Goal: Transaction & Acquisition: Obtain resource

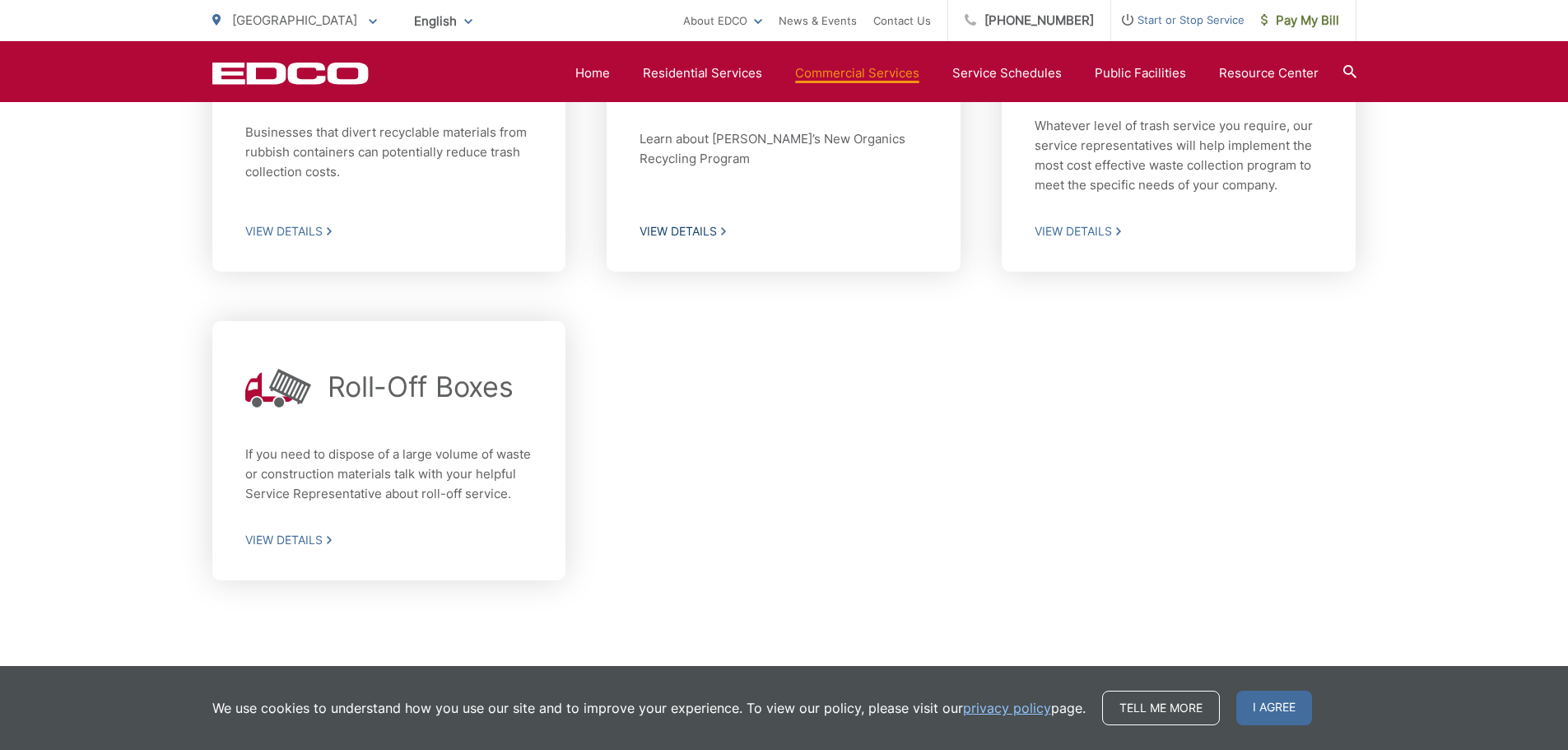
scroll to position [606, 0]
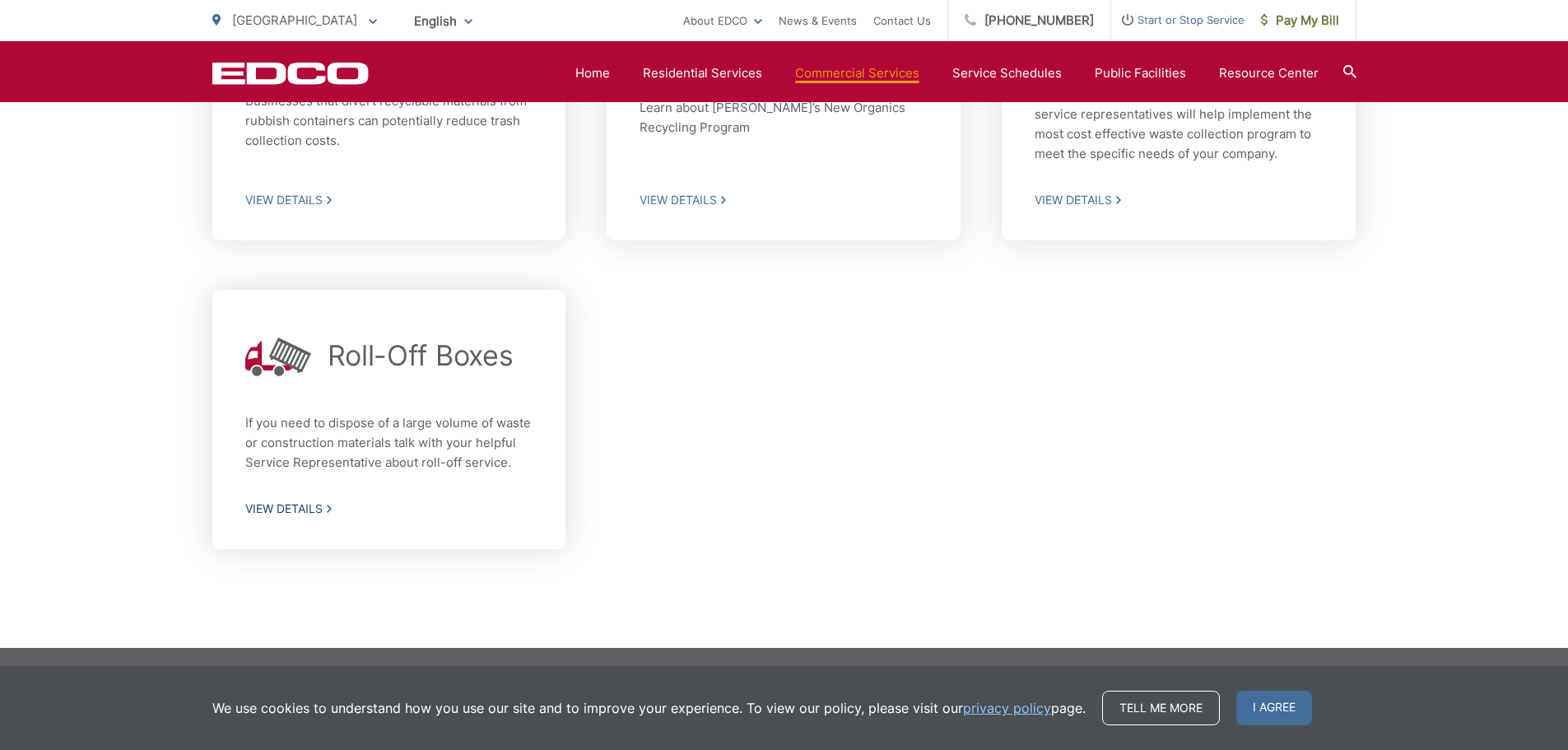
click at [289, 505] on span "View Details" at bounding box center [389, 508] width 288 height 15
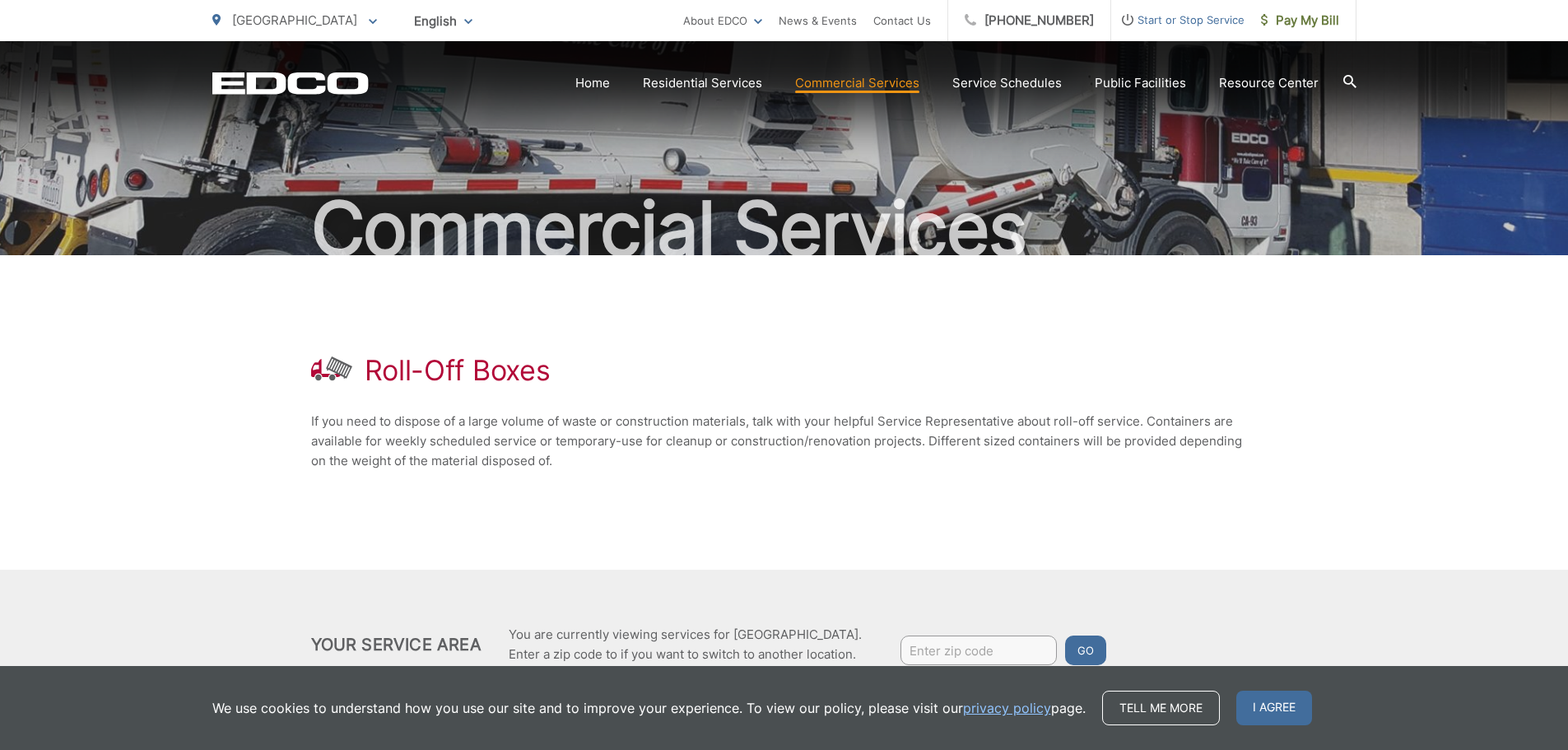
scroll to position [145, 0]
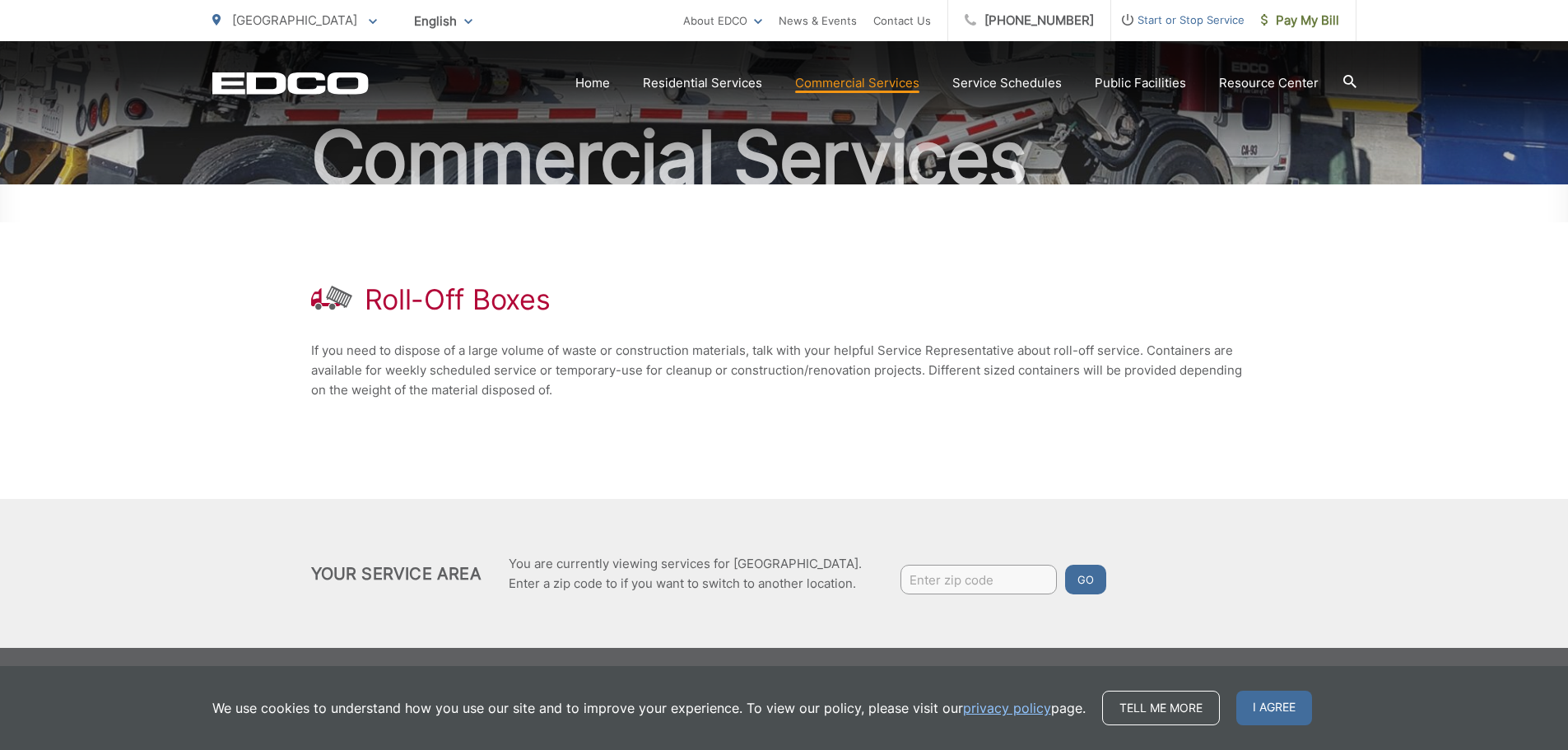
click at [1018, 580] on input "Enter zip code" at bounding box center [978, 579] width 157 height 29
type input "92108"
click at [1076, 579] on button "Go" at bounding box center [1085, 579] width 41 height 29
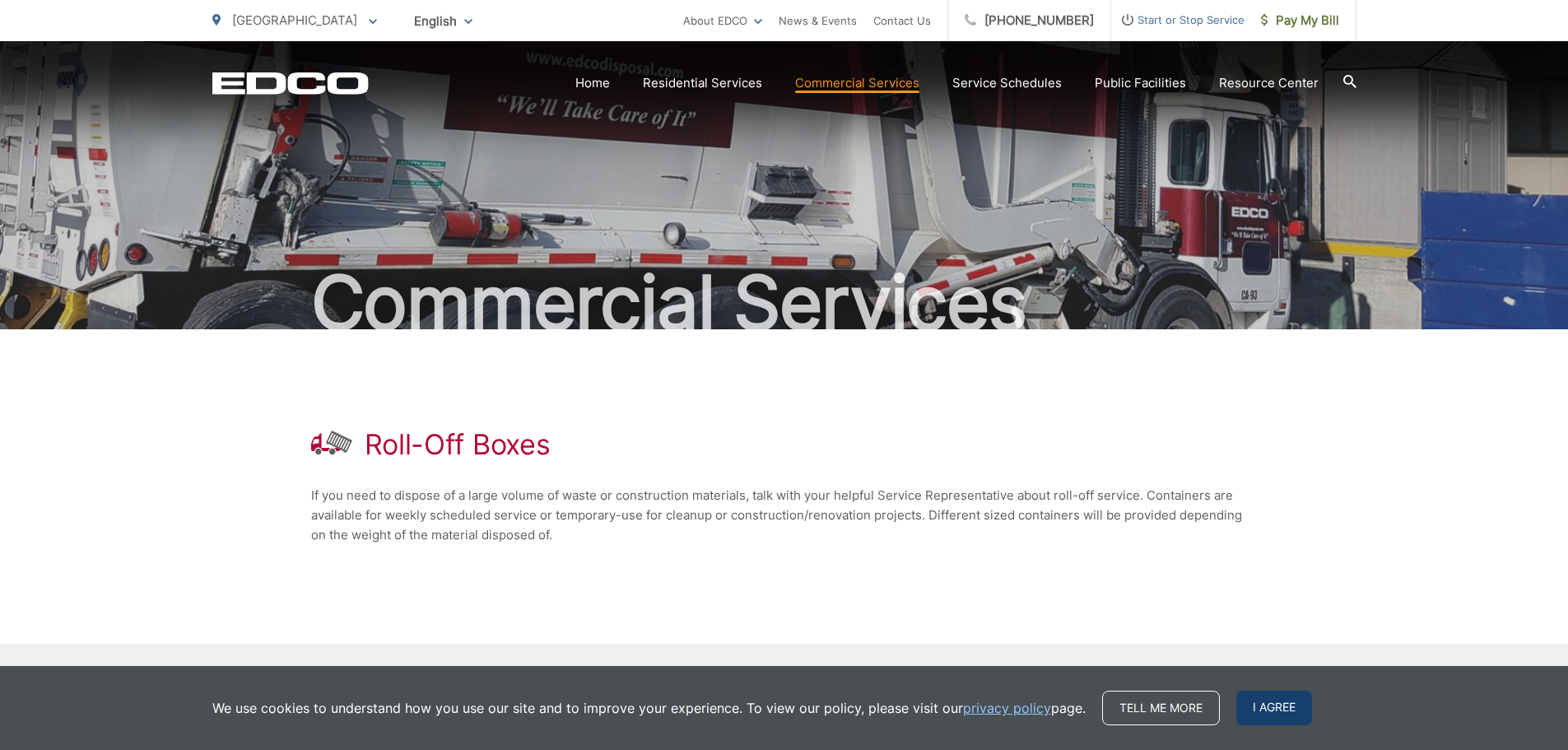
click at [1262, 712] on span "I agree" at bounding box center [1273, 707] width 75 height 34
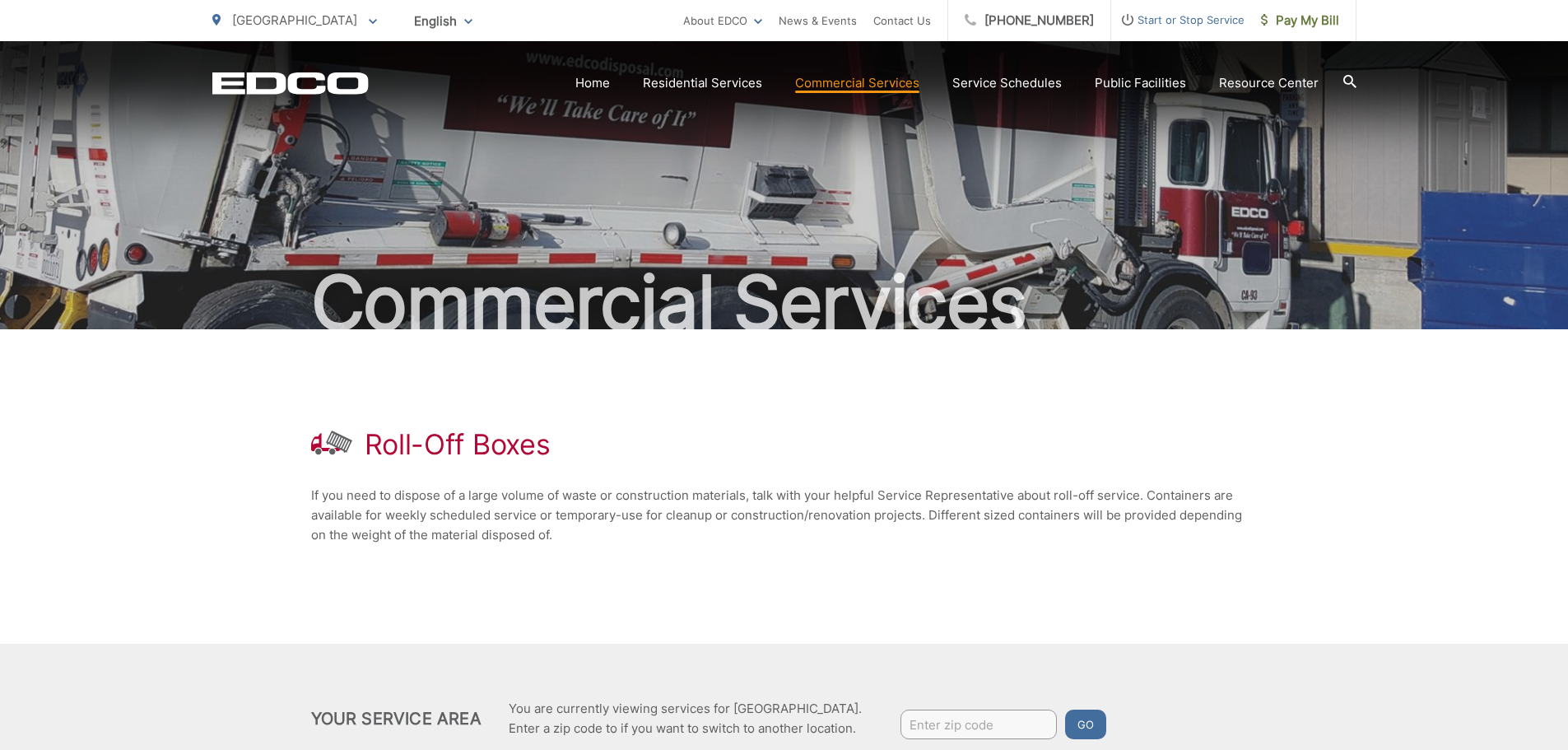
scroll to position [145, 0]
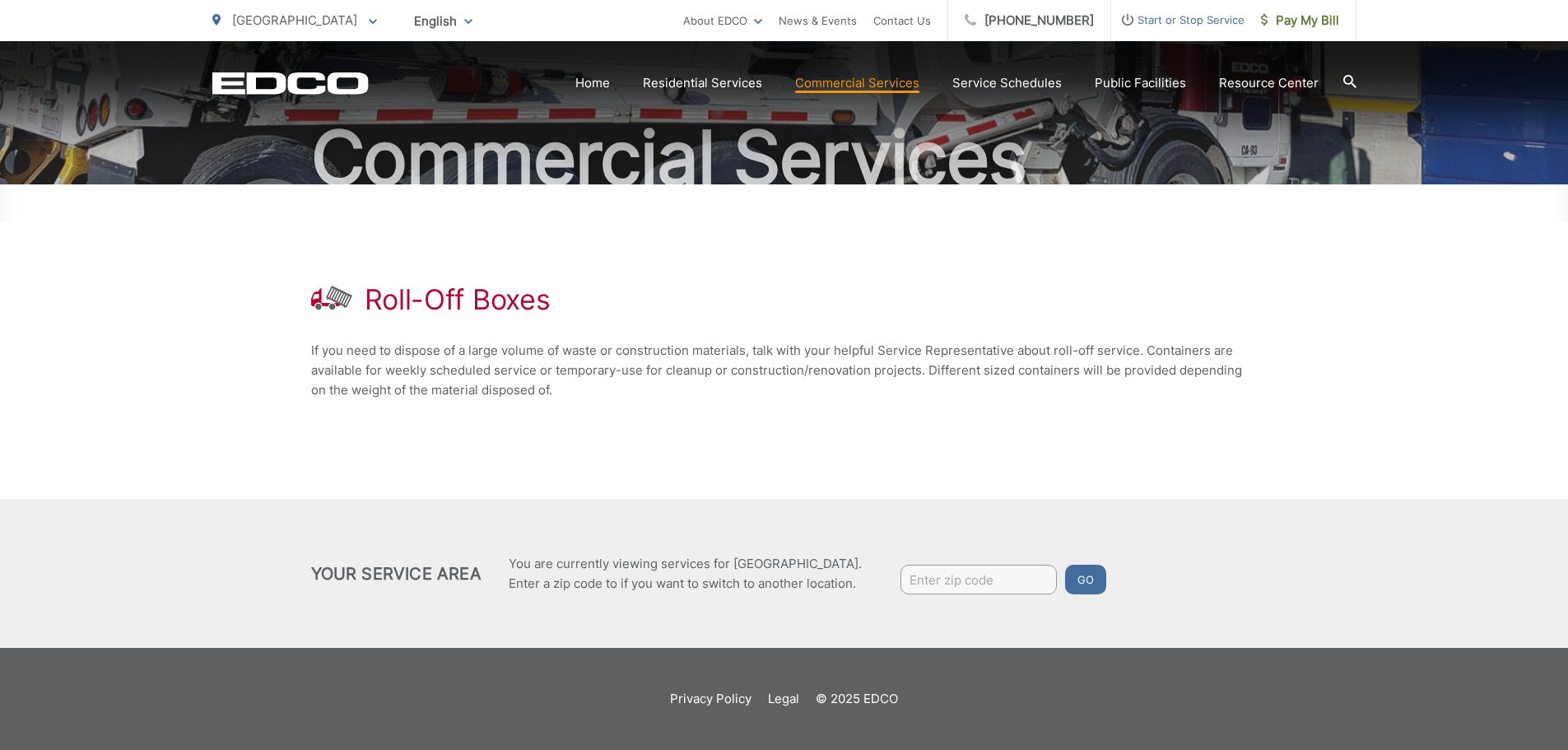
click at [955, 586] on input "Enter zip code" at bounding box center [978, 579] width 157 height 29
type input "92108"
click at [1077, 575] on button "Go" at bounding box center [1085, 579] width 41 height 29
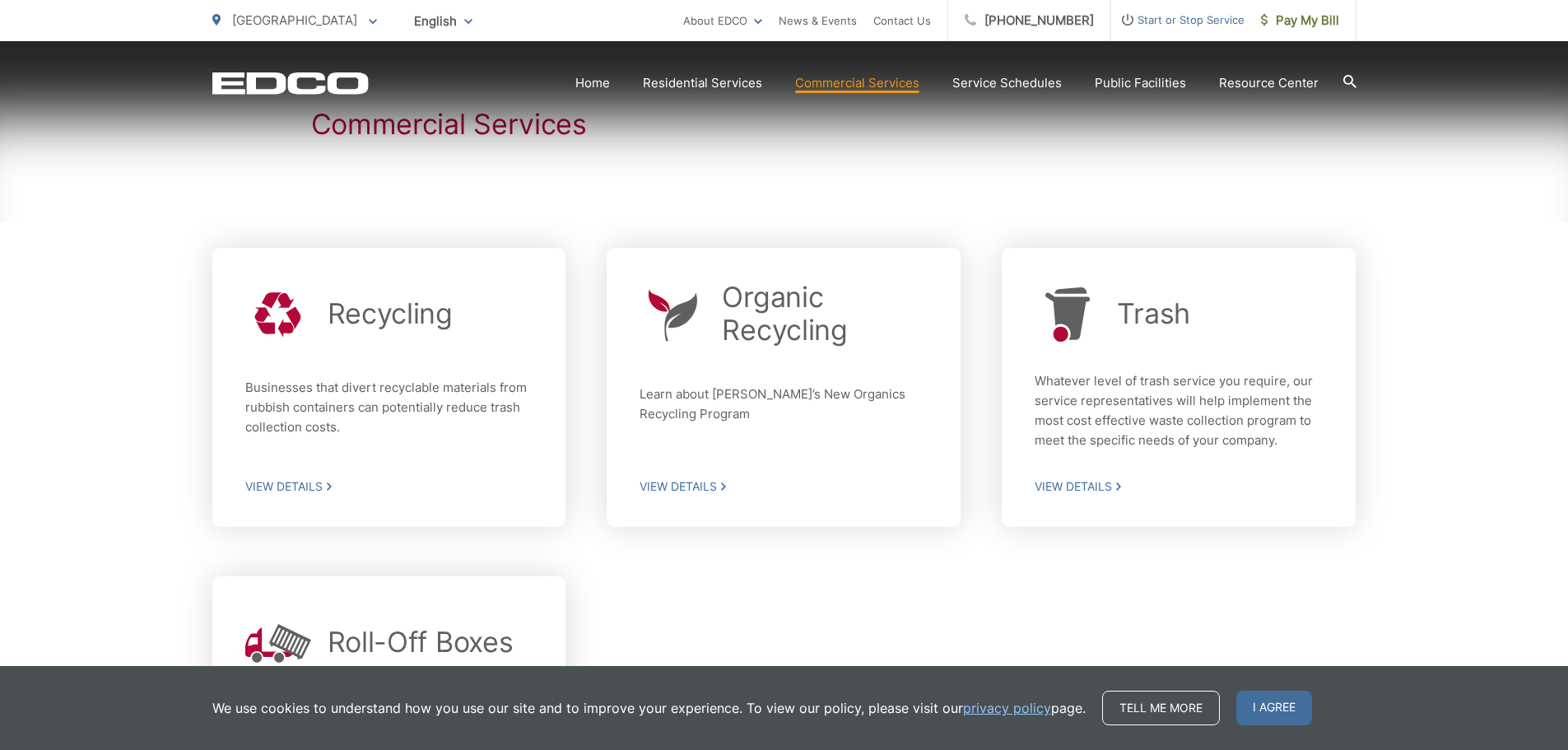
scroll to position [493, 0]
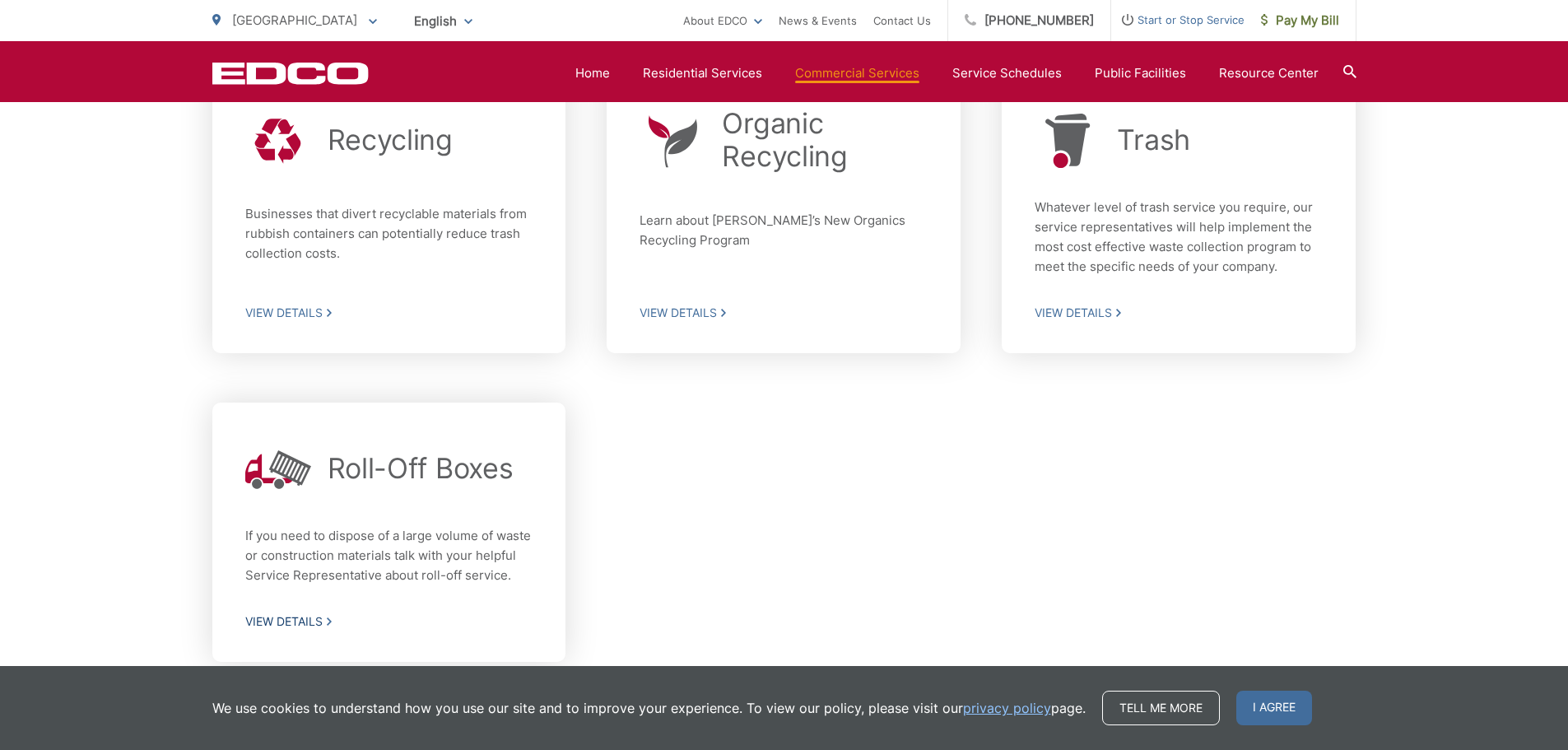
click at [343, 468] on h2 "Roll-Off Boxes" at bounding box center [420, 468] width 186 height 33
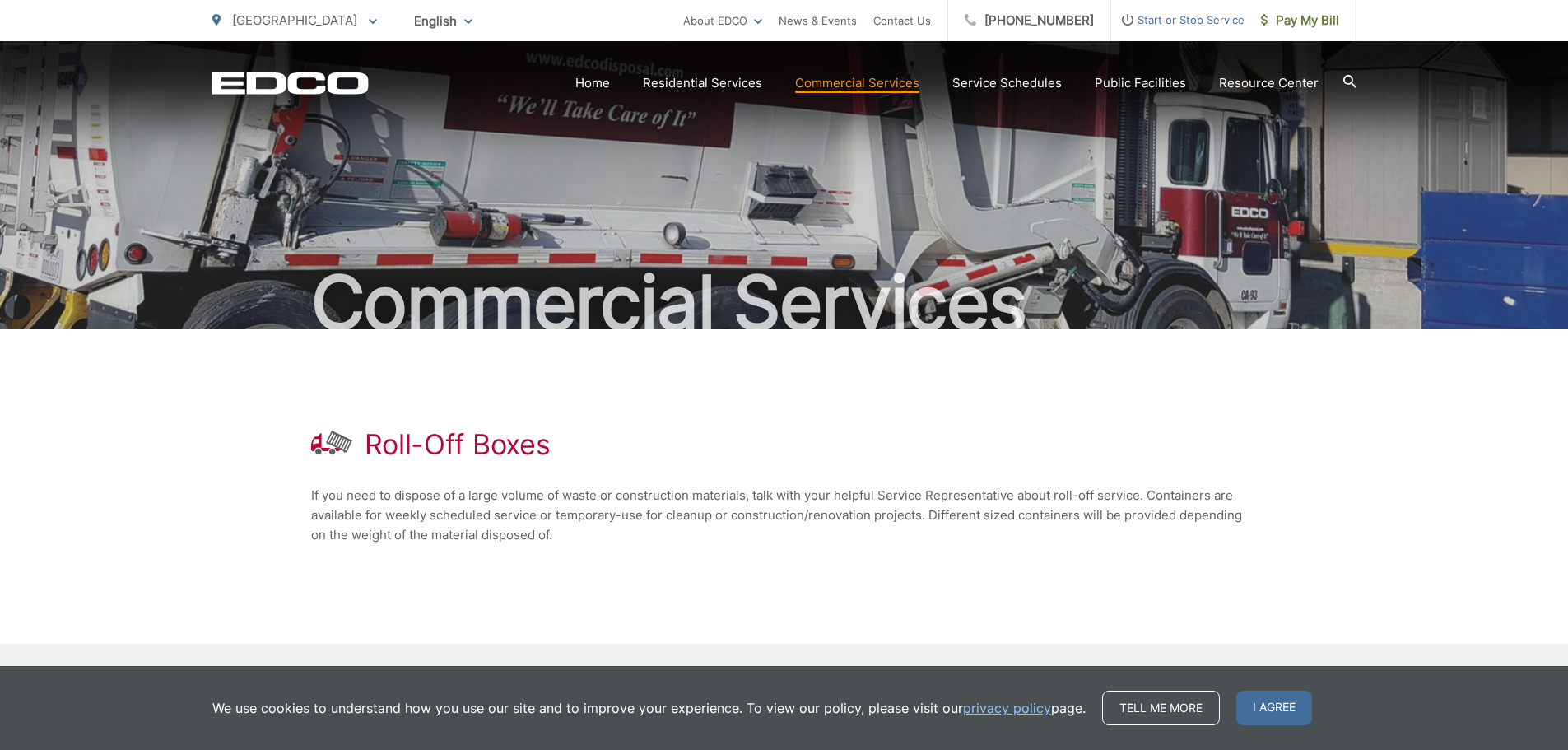
scroll to position [145, 0]
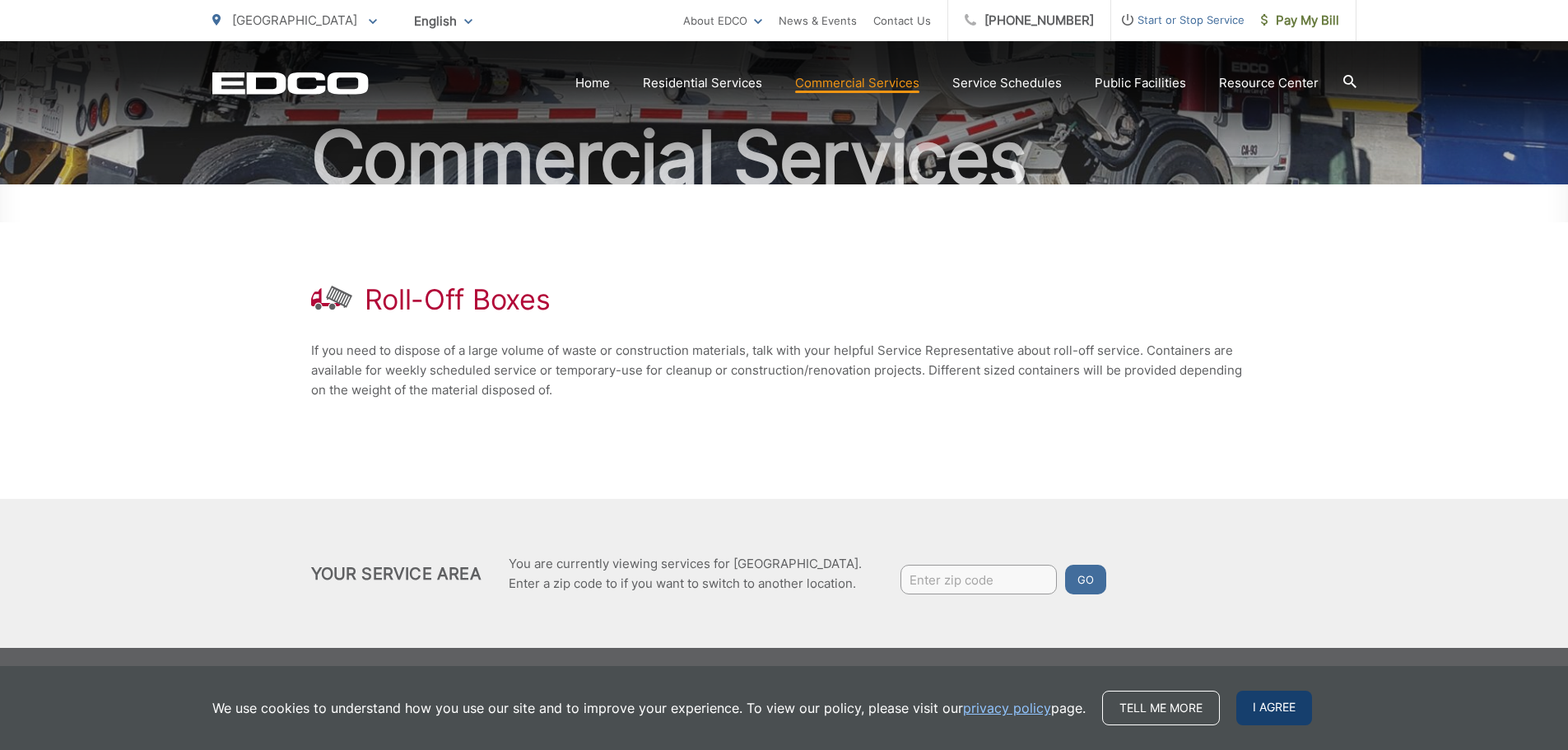
click at [1293, 703] on span "I agree" at bounding box center [1273, 707] width 75 height 34
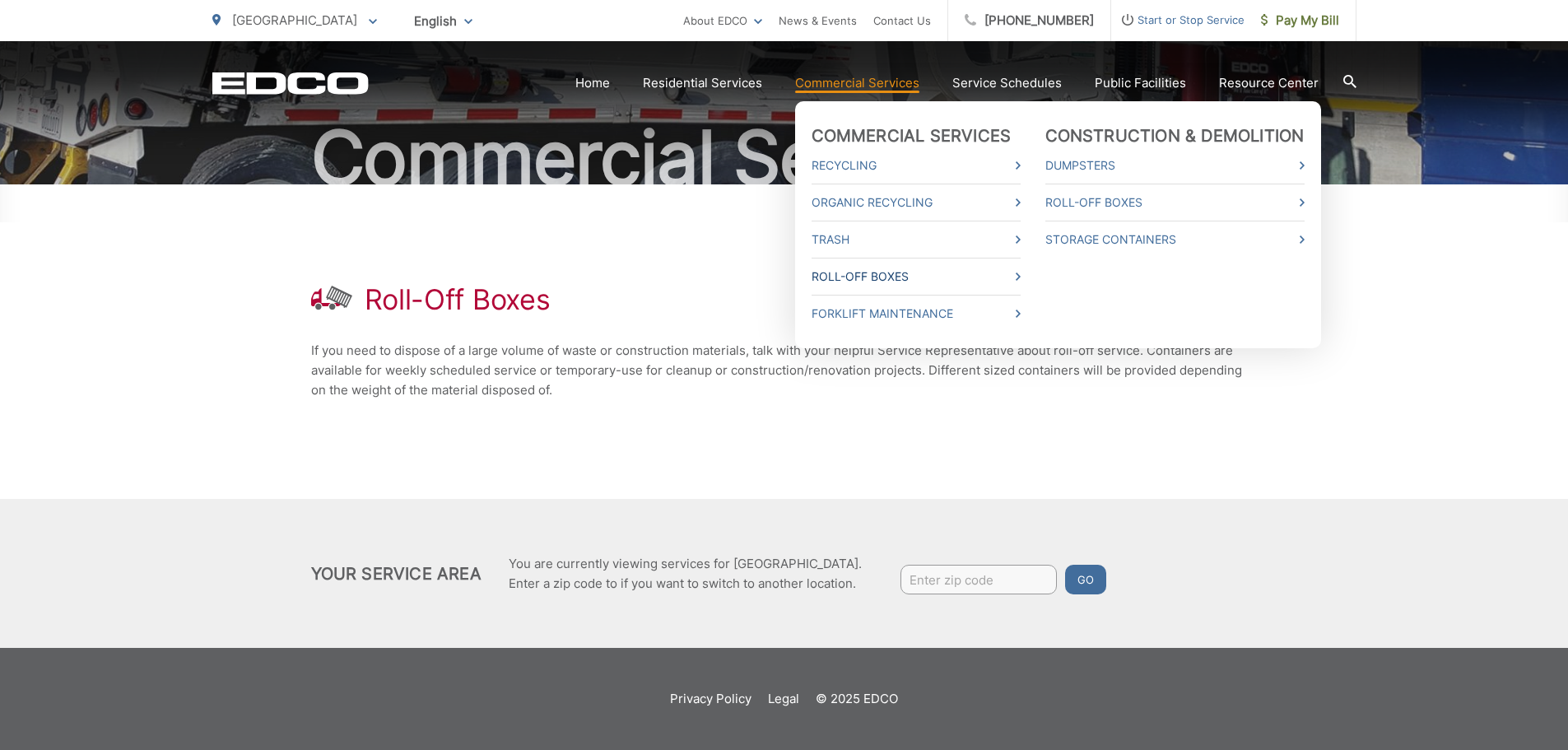
click at [925, 276] on link "Roll-Off Boxes" at bounding box center [916, 276] width 209 height 20
